Goal: Transaction & Acquisition: Purchase product/service

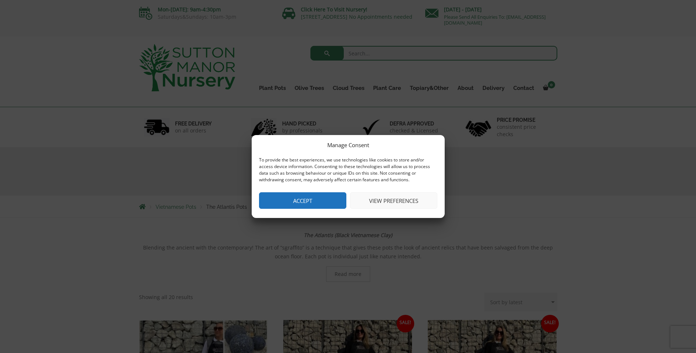
click at [313, 198] on button "Accept" at bounding box center [302, 200] width 87 height 16
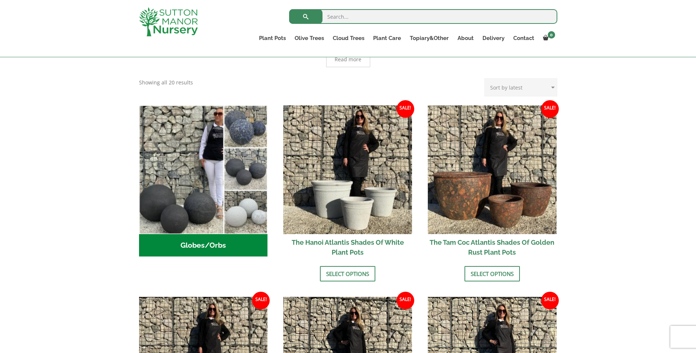
scroll to position [257, 0]
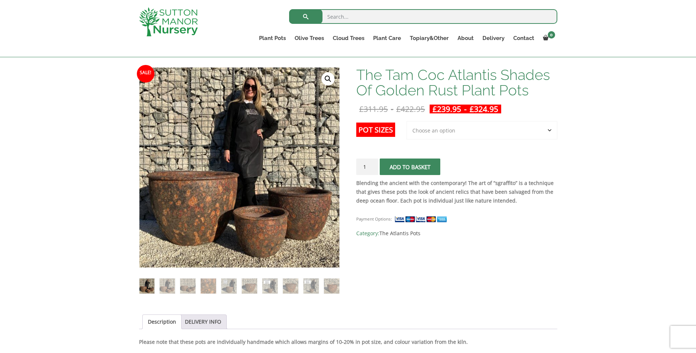
scroll to position [110, 0]
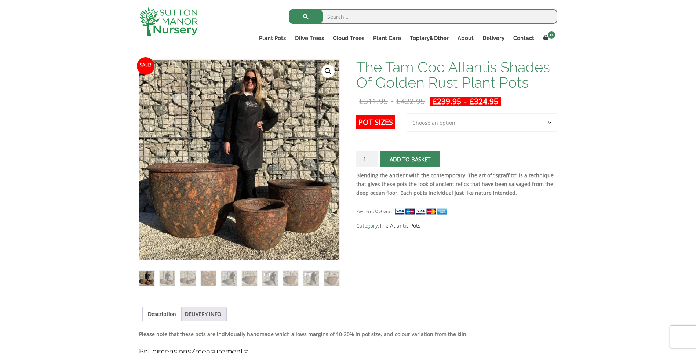
click at [472, 123] on select "Choose an option 3rd to Largest Pot In The Picture 2nd to Largest Pot In The Pi…" at bounding box center [481, 122] width 151 height 18
select select "2nd to Largest Pot In The Picture"
click at [407, 113] on select "Choose an option 3rd to Largest Pot In The Picture 2nd to Largest Pot In The Pi…" at bounding box center [481, 122] width 151 height 18
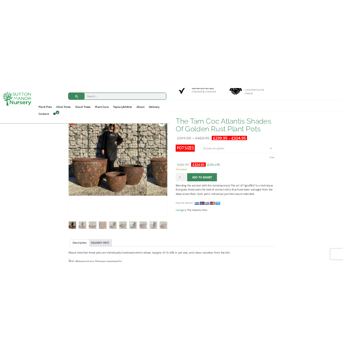
scroll to position [113, 0]
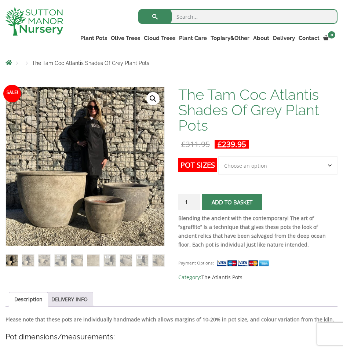
scroll to position [110, 0]
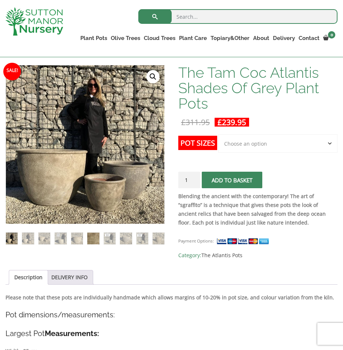
click at [90, 234] on img at bounding box center [93, 238] width 12 height 12
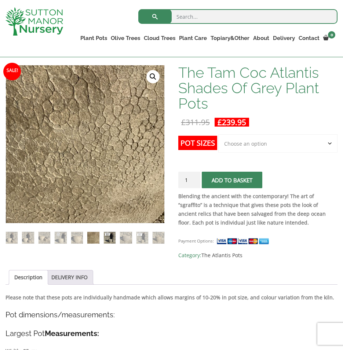
click at [104, 235] on img at bounding box center [110, 238] width 12 height 12
